Goal: Information Seeking & Learning: Learn about a topic

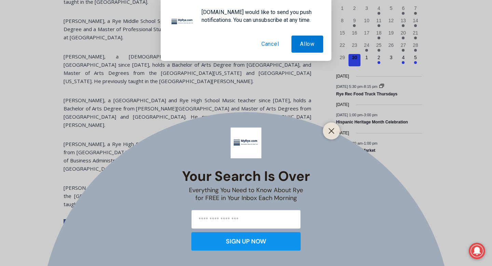
scroll to position [895, 0]
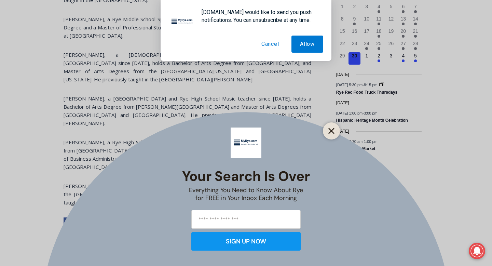
click at [330, 133] on icon "Close" at bounding box center [332, 131] width 6 height 6
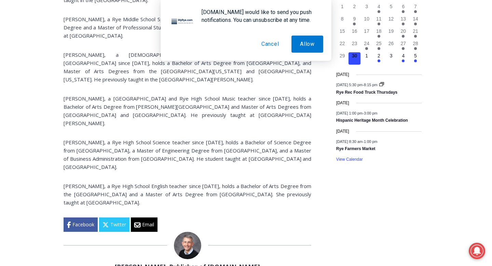
click at [277, 48] on button "Cancel" at bounding box center [270, 44] width 35 height 17
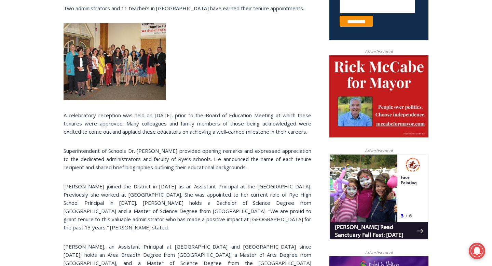
scroll to position [269, 0]
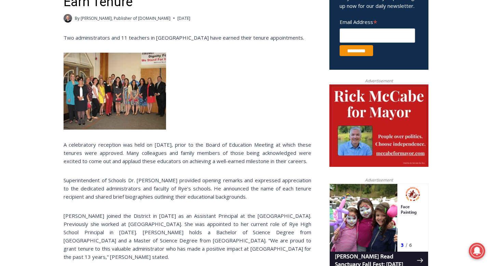
click at [138, 97] on img at bounding box center [115, 91] width 103 height 77
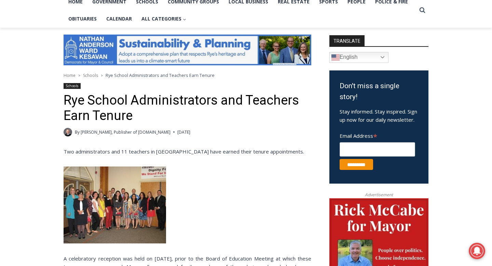
scroll to position [0, 0]
